Goal: Transaction & Acquisition: Purchase product/service

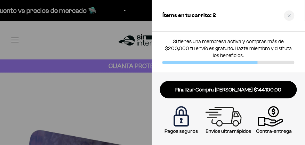
click at [104, 86] on div at bounding box center [152, 72] width 305 height 145
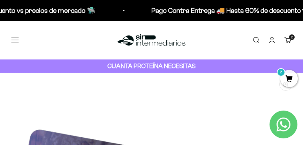
click at [16, 40] on button "Menú" at bounding box center [15, 40] width 8 height 8
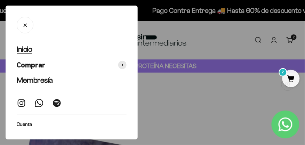
click at [24, 49] on span "Inicio" at bounding box center [24, 49] width 15 height 9
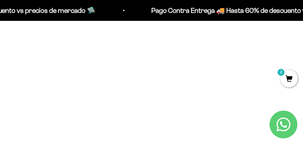
scroll to position [118, 0]
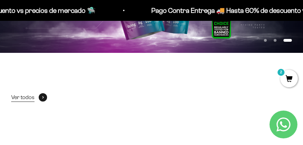
click at [23, 99] on span "Ver todos" at bounding box center [22, 97] width 23 height 9
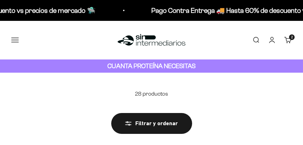
click at [15, 38] on button "Menú" at bounding box center [15, 40] width 8 height 8
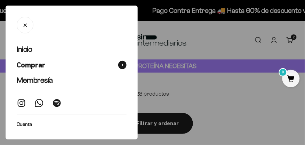
click at [48, 64] on button "Comprar" at bounding box center [72, 65] width 110 height 10
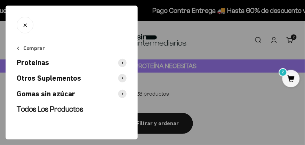
click at [34, 64] on span "Proteínas" at bounding box center [33, 63] width 32 height 10
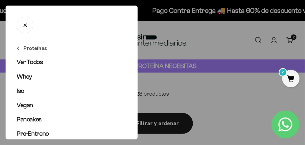
scroll to position [20, 0]
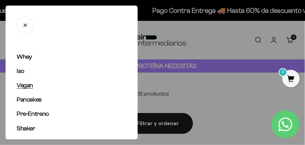
click at [29, 86] on span "Vegan" at bounding box center [25, 85] width 16 height 7
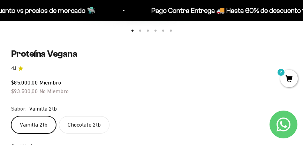
scroll to position [358, 0]
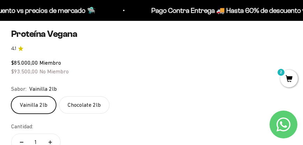
click at [85, 108] on label "Chocolate 2lb" at bounding box center [84, 104] width 50 height 17
click at [11, 96] on input "Chocolate 2lb" at bounding box center [11, 96] width 0 height 0
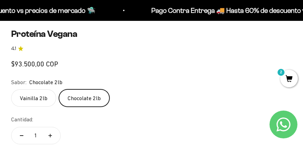
scroll to position [0, 910]
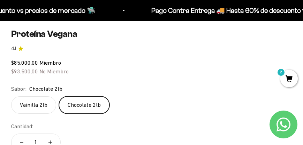
click at [36, 106] on label "Vainilla 2lb" at bounding box center [33, 104] width 45 height 17
click at [11, 96] on input "Vainilla 2lb" at bounding box center [11, 96] width 0 height 0
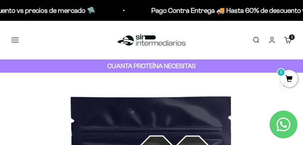
click at [13, 38] on button "Menú" at bounding box center [15, 40] width 8 height 8
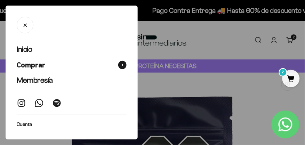
click at [35, 69] on span "Comprar" at bounding box center [31, 65] width 29 height 10
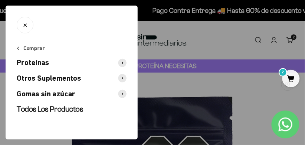
click at [116, 95] on button "Gomas sin azúcar" at bounding box center [72, 94] width 110 height 10
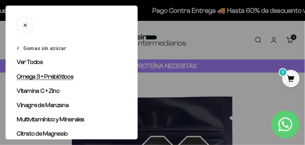
click at [40, 76] on span "Omega 3 + Prebióticos" at bounding box center [45, 76] width 57 height 7
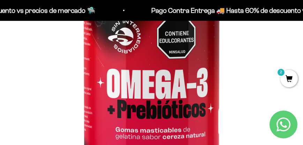
scroll to position [159, 0]
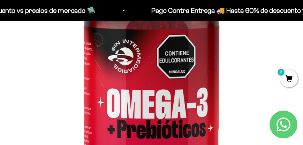
click at [214, 85] on img at bounding box center [151, 65] width 303 height 303
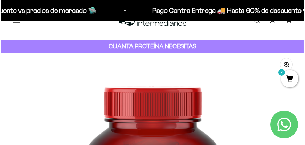
scroll to position [0, 0]
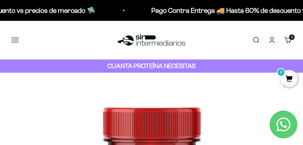
click at [128, 67] on strong "CUANTA PROTEÍNA NECESITAS" at bounding box center [151, 65] width 88 height 7
click at [18, 40] on button "Menú" at bounding box center [15, 40] width 8 height 8
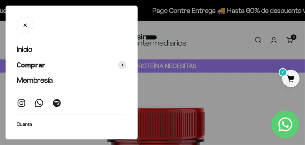
scroll to position [0, 306]
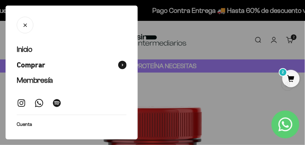
click at [118, 62] on span at bounding box center [122, 65] width 8 height 8
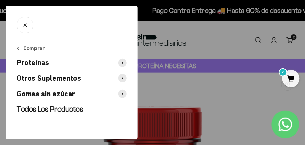
click at [64, 108] on span "Todos Los Productos" at bounding box center [50, 109] width 67 height 9
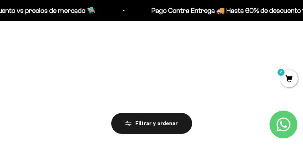
scroll to position [908, 0]
click at [74, 68] on img at bounding box center [79, 51] width 136 height 136
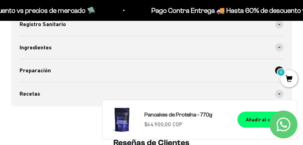
scroll to position [554, 0]
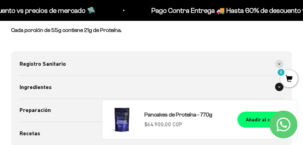
click at [21, 88] on span "Ingredientes" at bounding box center [35, 87] width 32 height 9
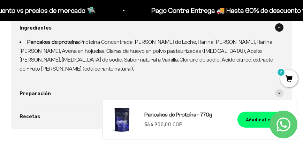
scroll to position [653, 0]
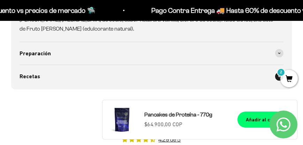
click at [33, 77] on span "Recetas" at bounding box center [29, 76] width 21 height 9
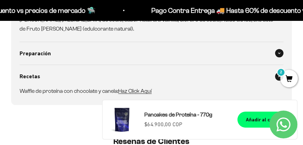
click at [32, 54] on span "Preparación" at bounding box center [34, 53] width 31 height 9
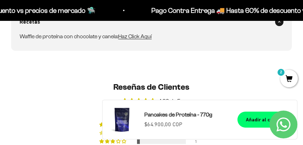
scroll to position [772, 0]
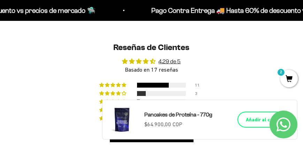
click at [251, 122] on div "Añadir al carrito" at bounding box center [263, 120] width 37 height 8
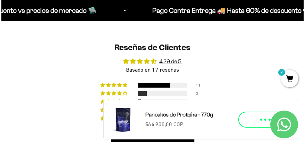
scroll to position [776, 0]
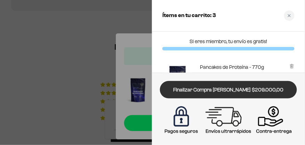
click at [207, 94] on link "Finalizar Compra [PERSON_NAME] $209.000,00" at bounding box center [228, 90] width 137 height 18
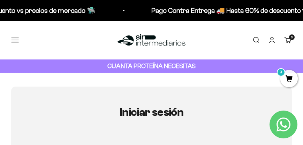
click at [289, 41] on link "Carrito 3 artículos 3" at bounding box center [288, 40] width 8 height 8
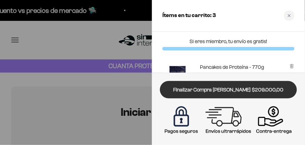
click at [236, 87] on link "Finalizar Compra [PERSON_NAME] $209.000,00" at bounding box center [228, 90] width 137 height 18
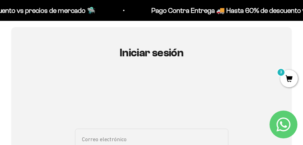
scroll to position [99, 0]
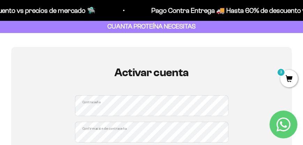
scroll to position [79, 0]
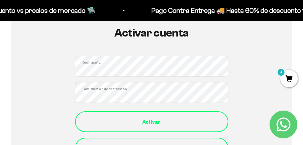
click at [152, 126] on button "Activar" at bounding box center [151, 121] width 153 height 21
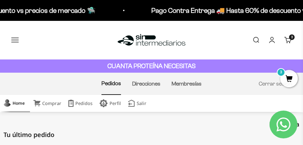
click at [287, 39] on link "Carrito 3 artículos 3" at bounding box center [288, 40] width 8 height 8
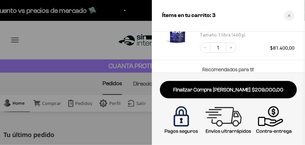
scroll to position [159, 0]
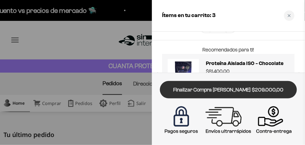
click at [230, 86] on link "Finalizar Compra [PERSON_NAME] $209.000,00" at bounding box center [228, 90] width 137 height 18
